Goal: Download file/media

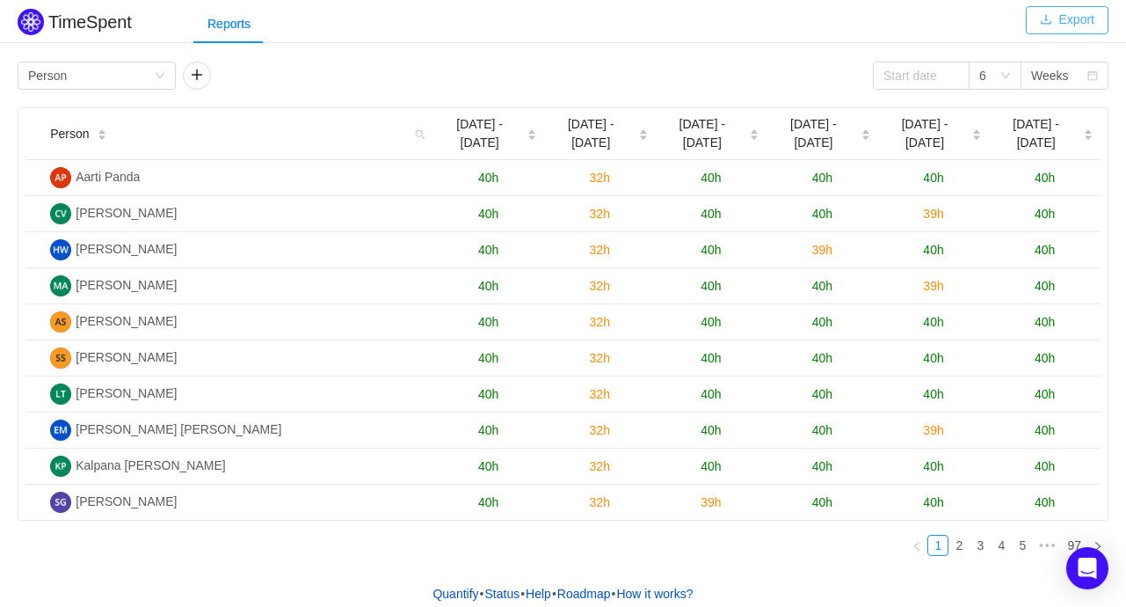
click at [1087, 20] on button "Export" at bounding box center [1067, 20] width 83 height 28
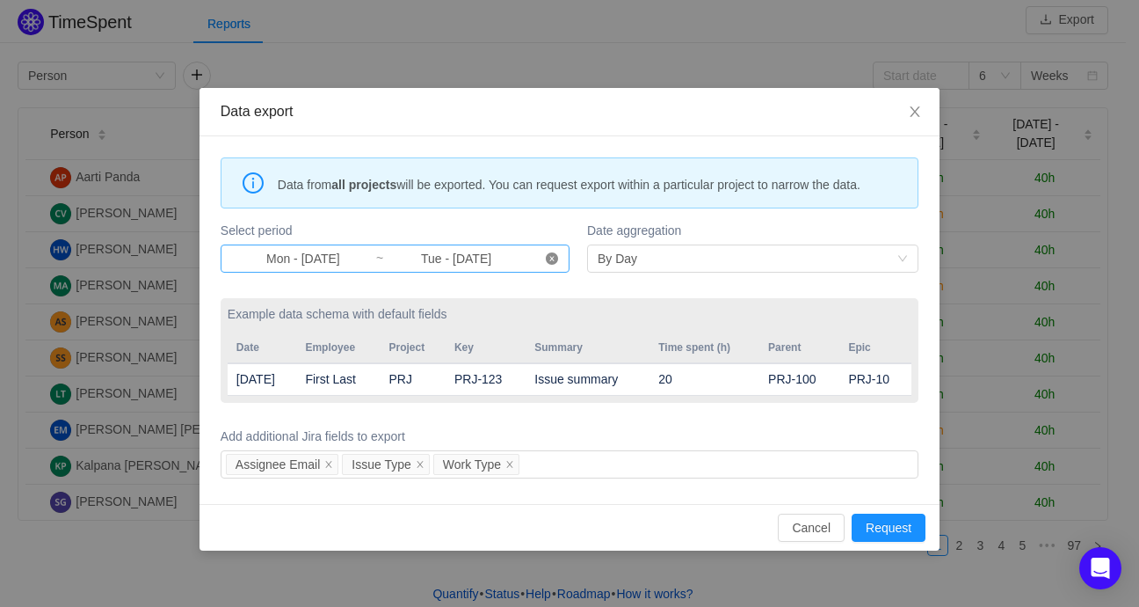
click at [548, 260] on icon "icon: close-circle" at bounding box center [552, 258] width 12 height 12
click at [277, 258] on input at bounding box center [303, 258] width 144 height 19
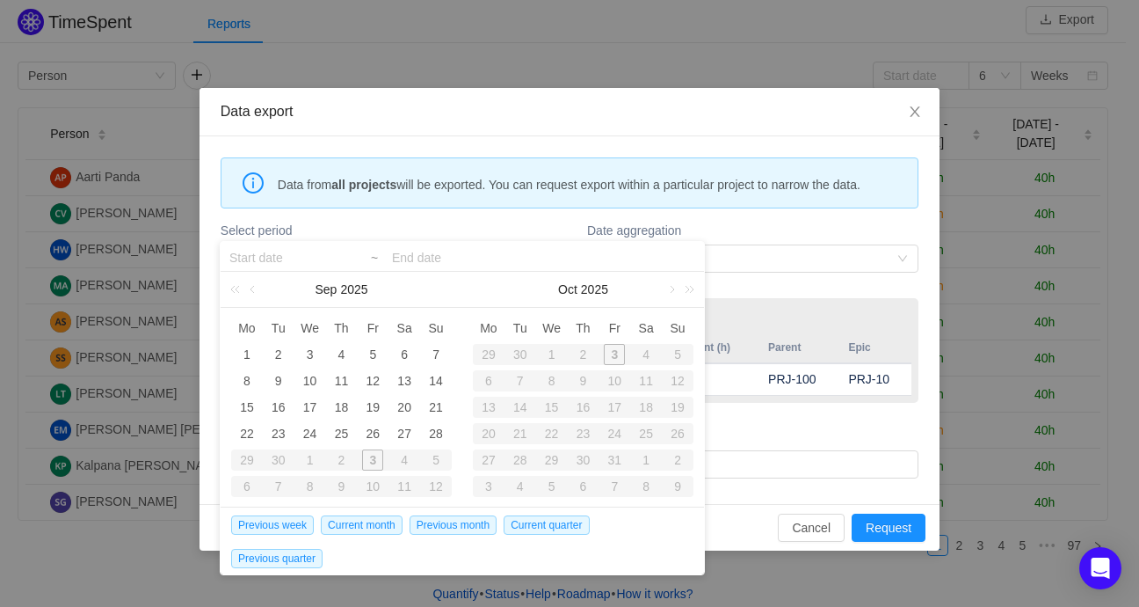
click at [281, 461] on div "30" at bounding box center [279, 459] width 32 height 21
type input "Mon - [DATE]"
type input "Tue - [DATE]"
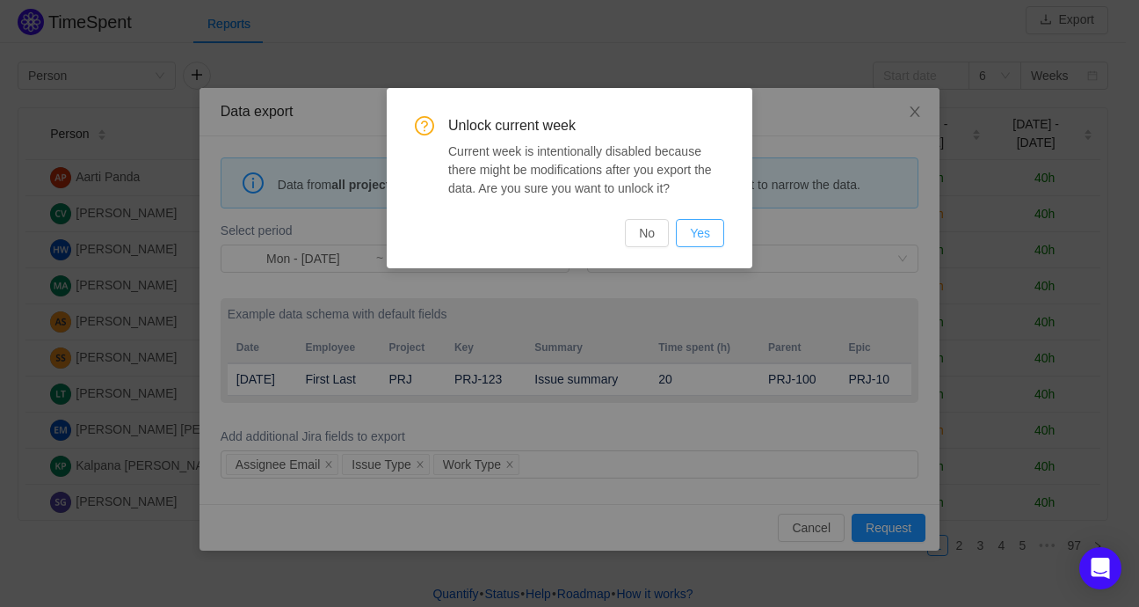
click at [714, 227] on button "Yes" at bounding box center [700, 233] width 48 height 28
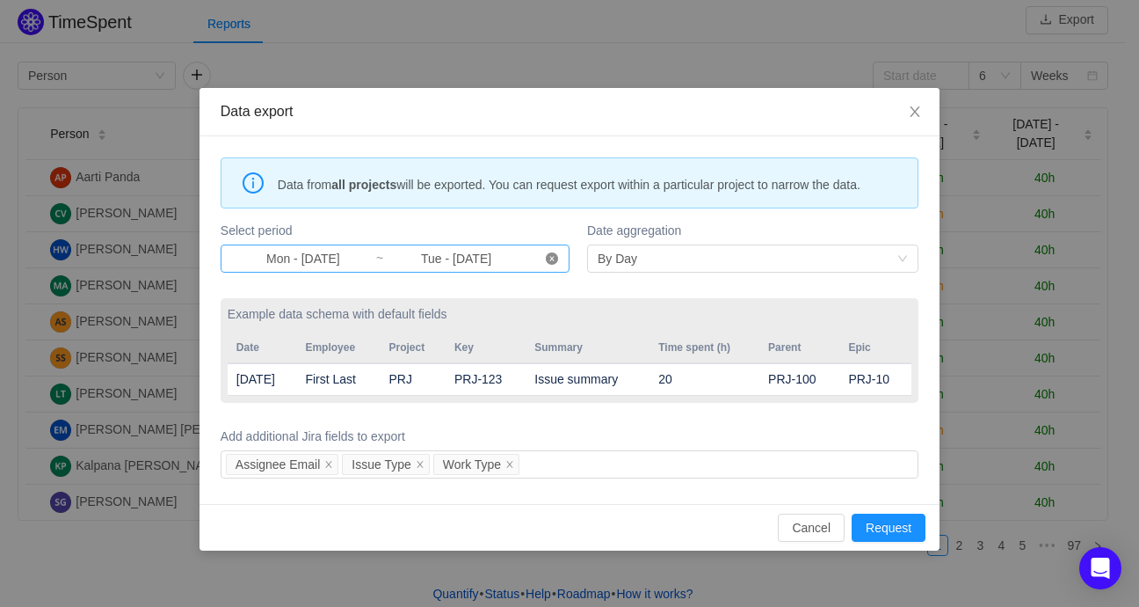
click at [556, 257] on icon "icon: close-circle" at bounding box center [552, 258] width 12 height 12
click at [295, 258] on input at bounding box center [303, 258] width 144 height 19
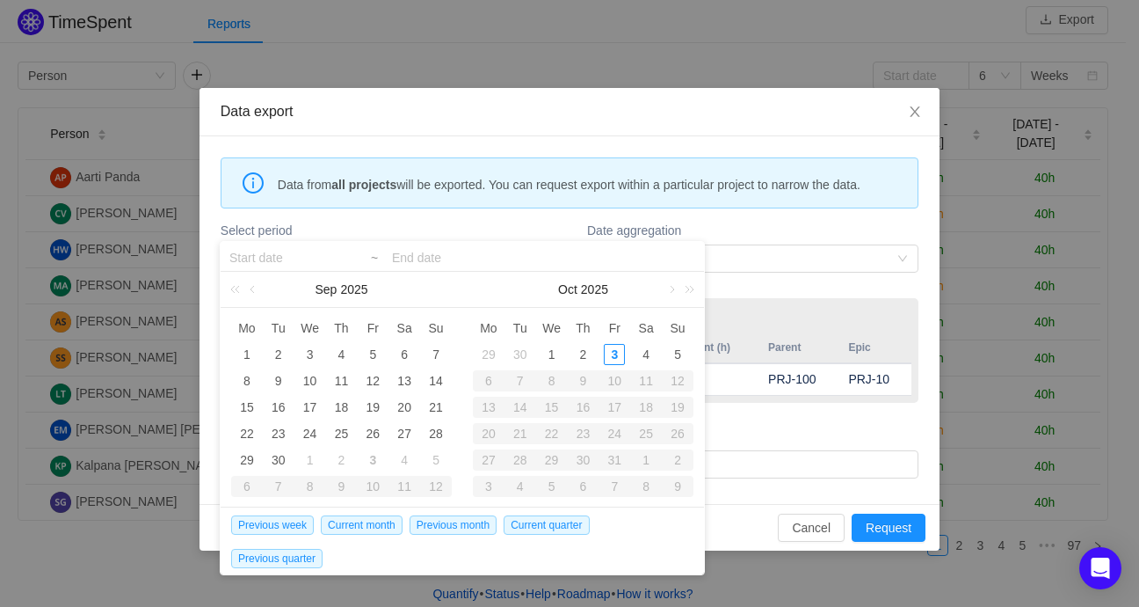
click at [309, 460] on div "1" at bounding box center [310, 459] width 21 height 21
type input "Wed - [DATE]"
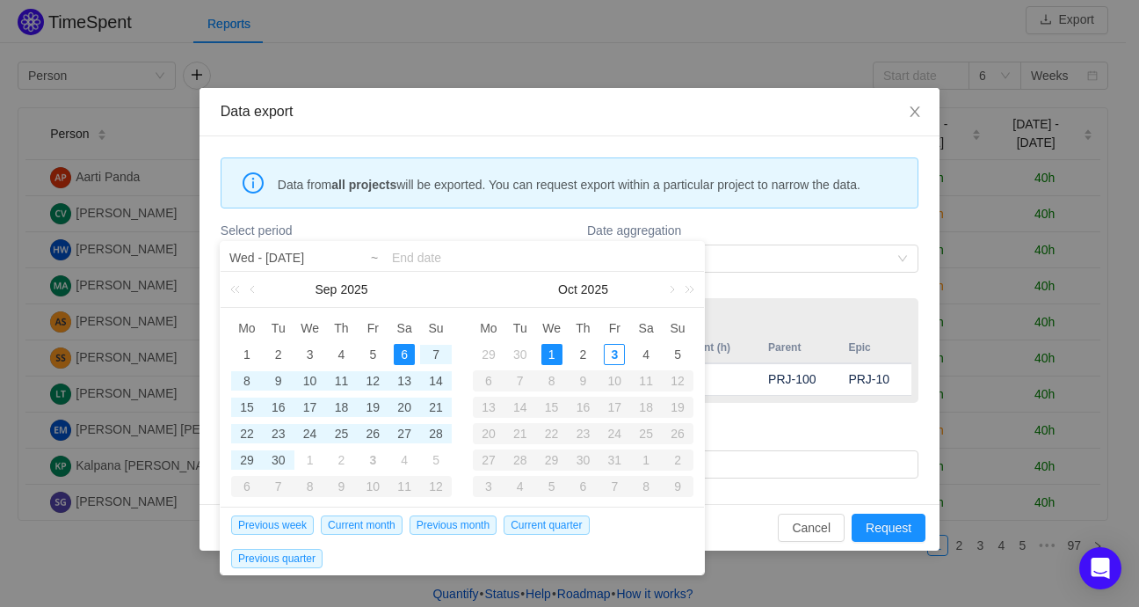
click at [442, 254] on input at bounding box center [543, 257] width 303 height 21
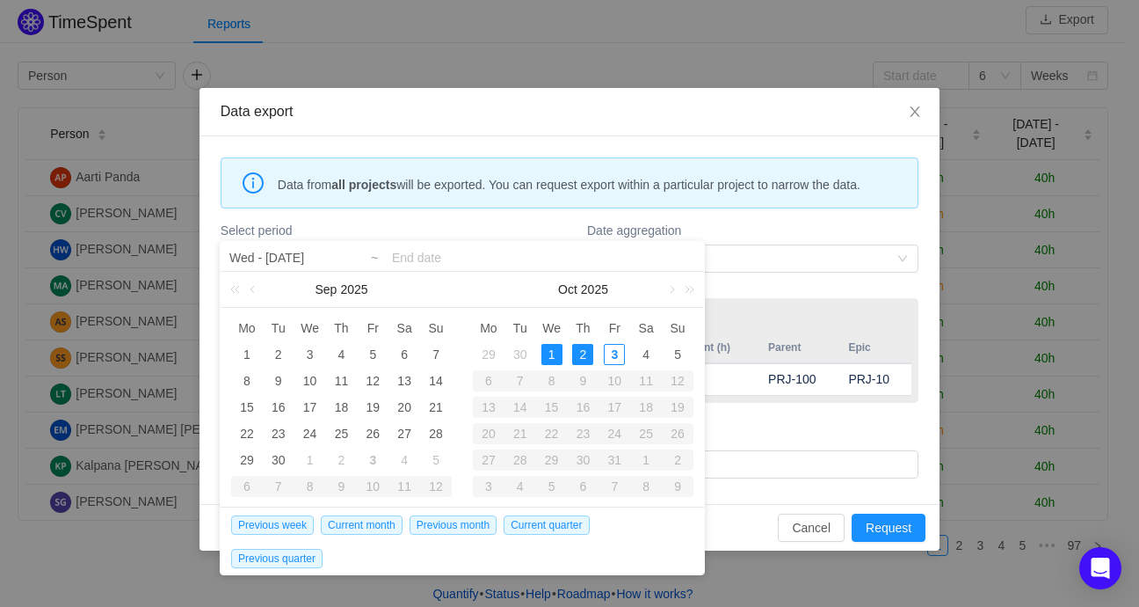
click at [343, 465] on div "2" at bounding box center [341, 459] width 21 height 21
type input "Wed - [DATE]"
type input "Thu - [DATE]"
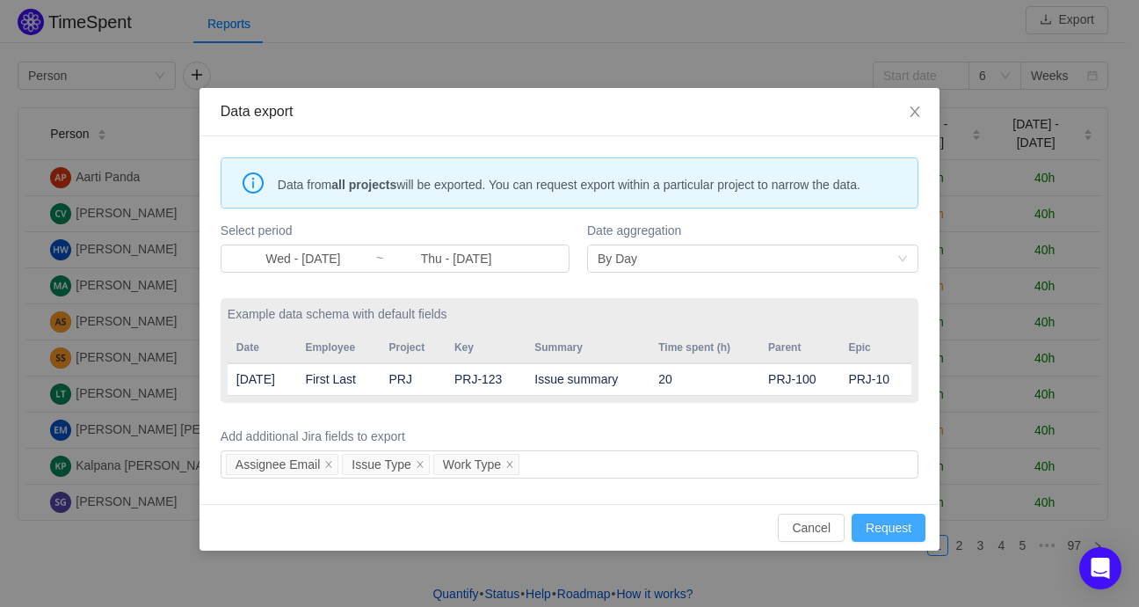
click at [908, 534] on button "Request" at bounding box center [889, 527] width 74 height 28
